Goal: Find specific page/section: Find specific page/section

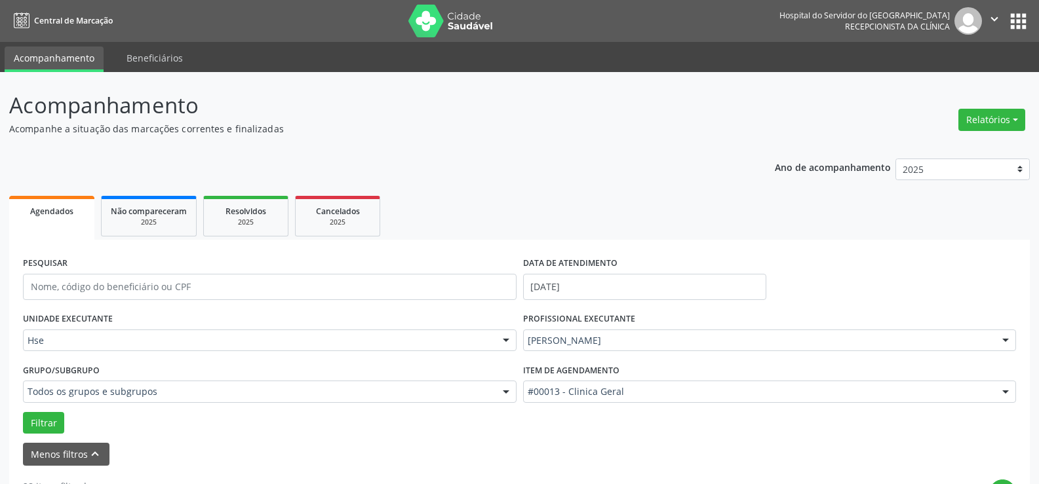
scroll to position [16, 0]
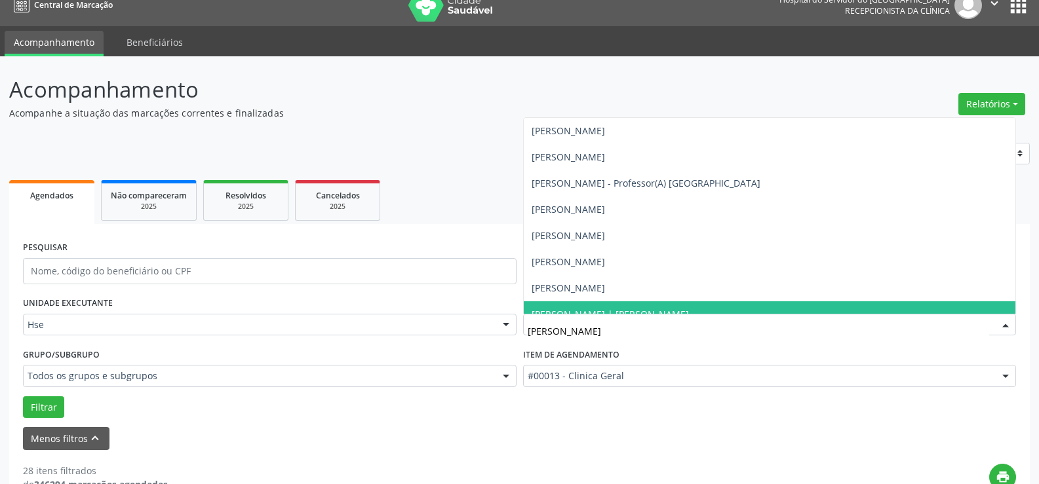
type input "[PERSON_NAME]"
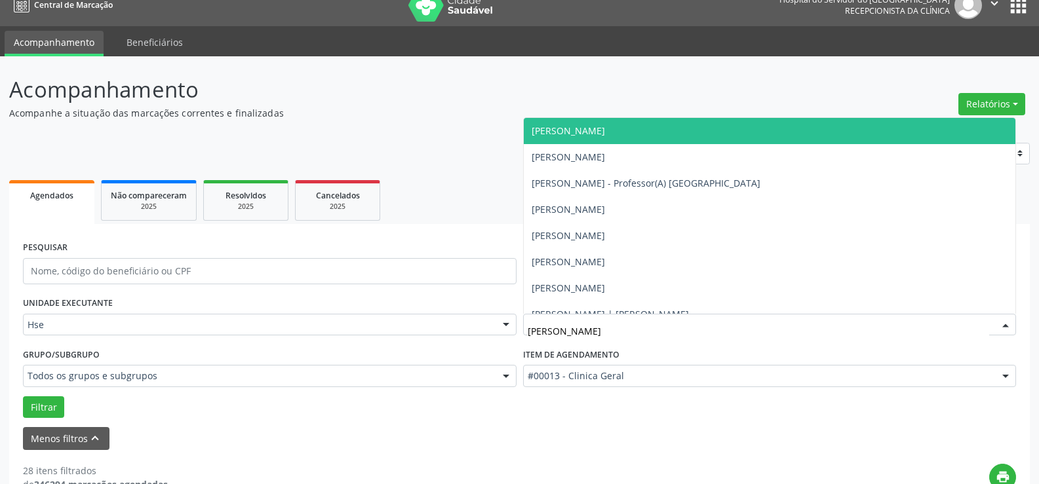
click at [738, 128] on span "[PERSON_NAME]" at bounding box center [770, 131] width 492 height 26
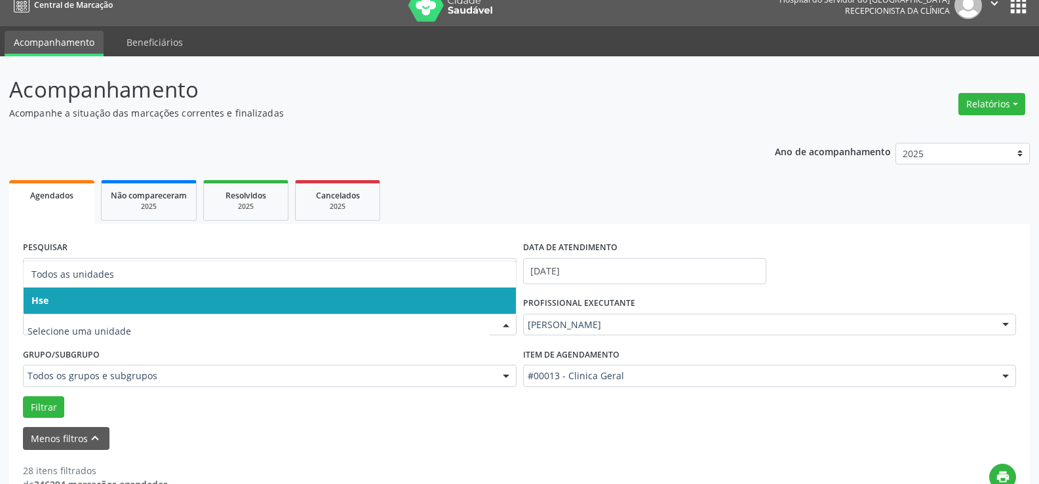
click at [104, 304] on span "Hse" at bounding box center [270, 301] width 492 height 26
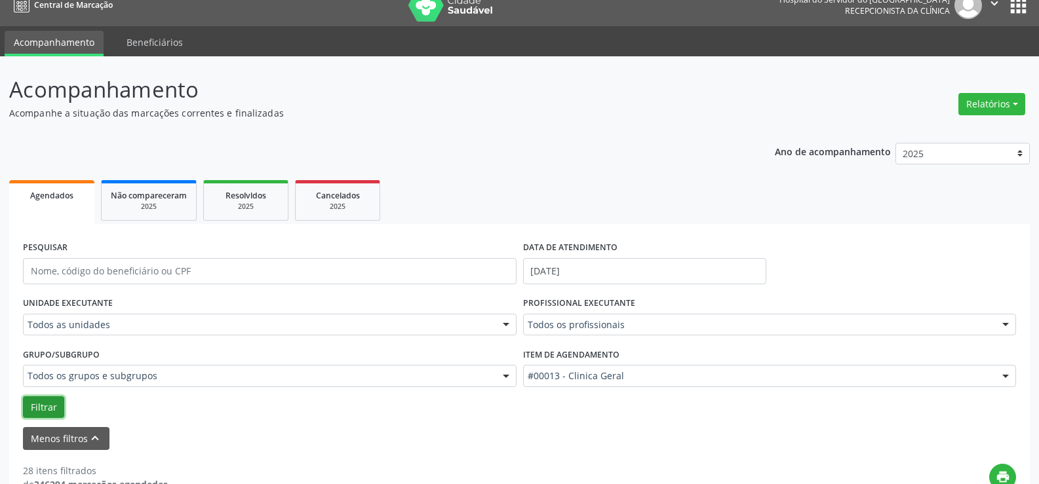
drag, startPoint x: 49, startPoint y: 403, endPoint x: 70, endPoint y: 395, distance: 23.0
click at [49, 403] on button "Filtrar" at bounding box center [43, 408] width 41 height 22
click at [40, 407] on button "Filtrar" at bounding box center [43, 408] width 41 height 22
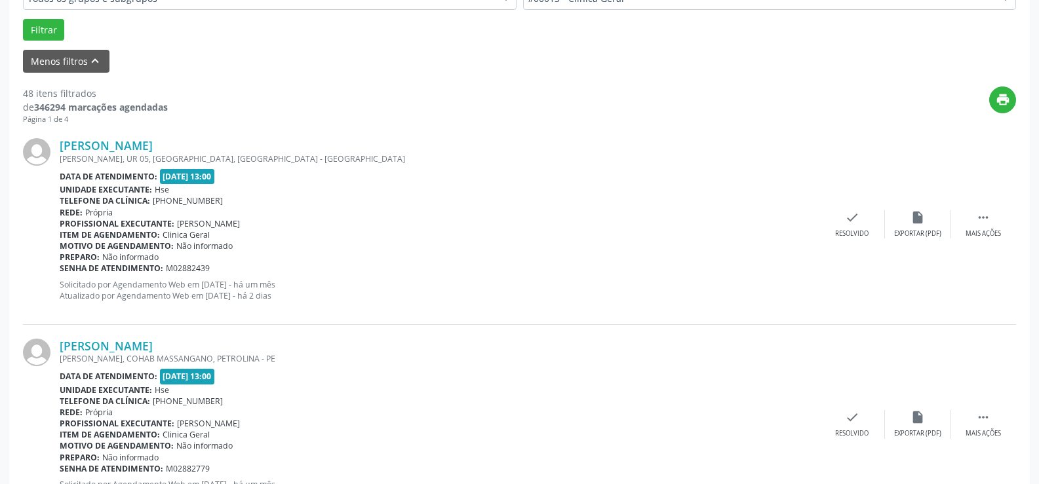
scroll to position [66, 0]
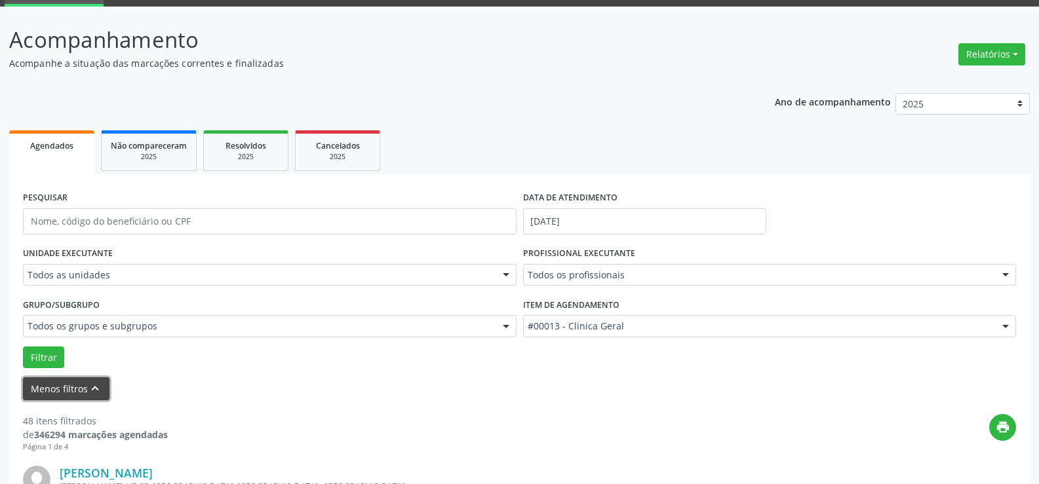
click at [50, 387] on button "Menos filtros keyboard_arrow_up" at bounding box center [66, 389] width 87 height 23
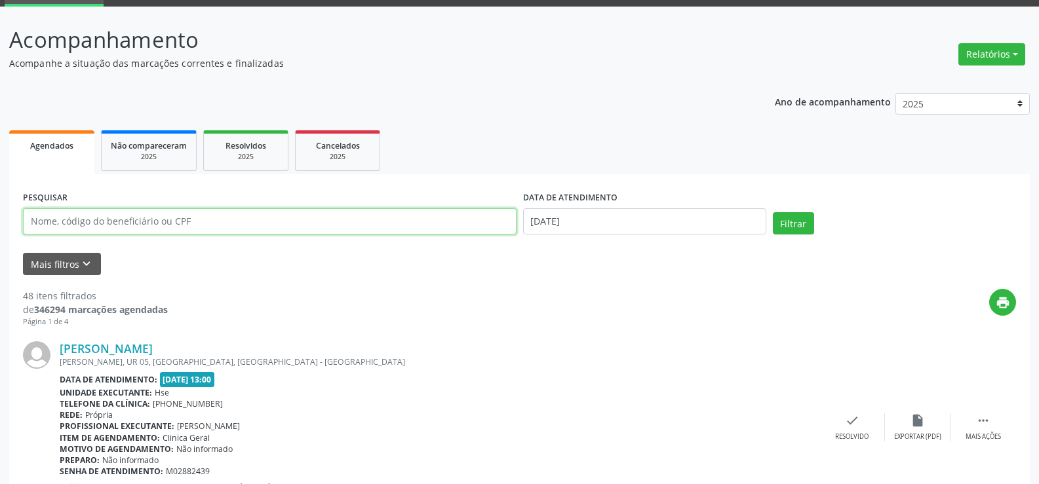
click at [62, 224] on input "text" at bounding box center [270, 221] width 494 height 26
type input "[PERSON_NAME]"
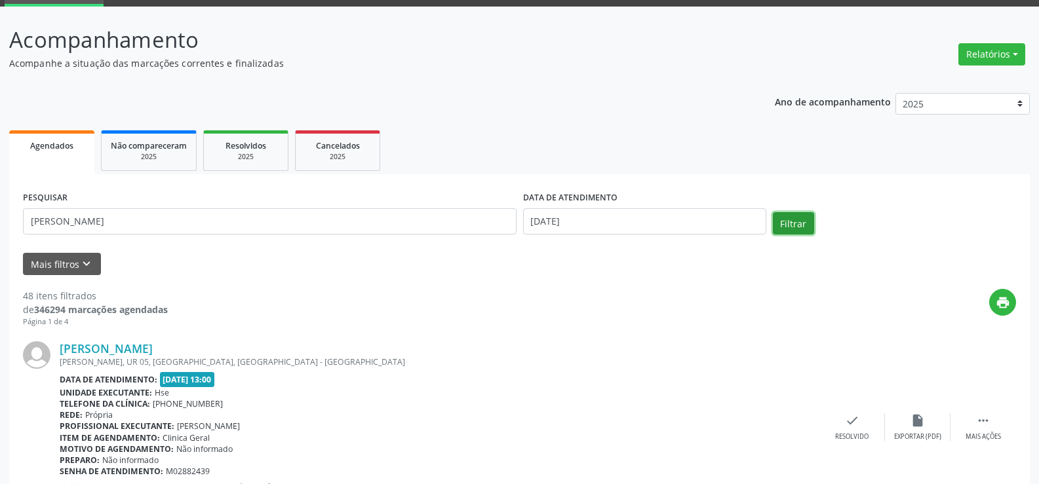
click at [806, 221] on button "Filtrar" at bounding box center [793, 223] width 41 height 22
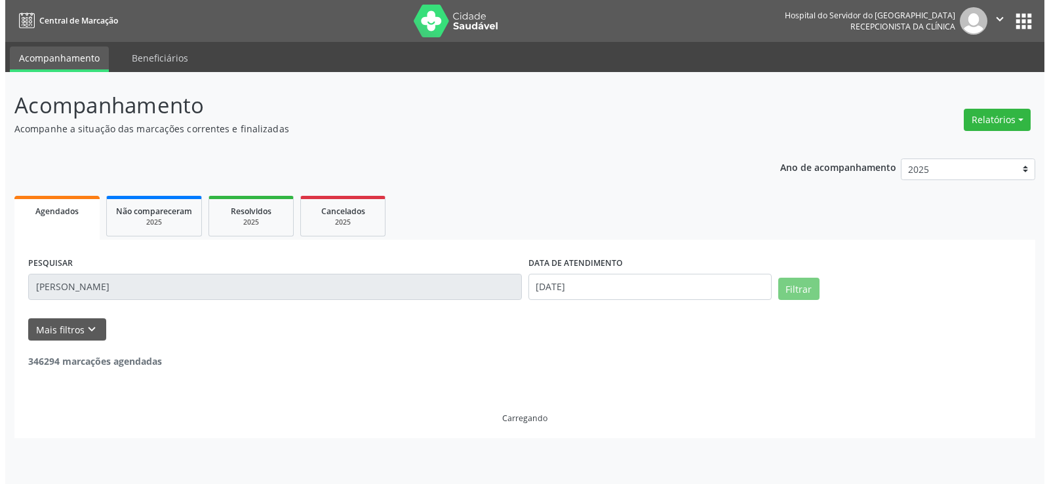
scroll to position [0, 0]
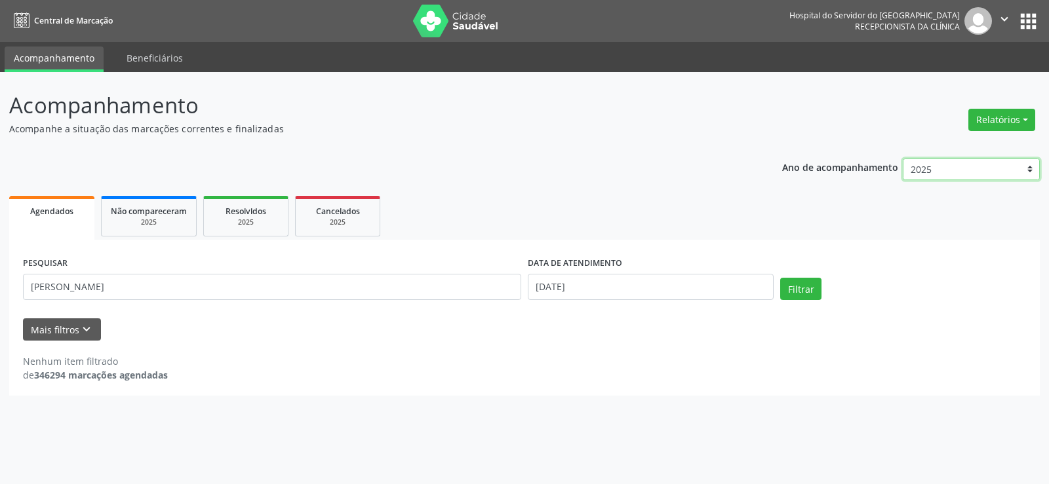
click at [917, 167] on select "2025 2024 2023 2022 2021" at bounding box center [971, 170] width 137 height 22
